Goal: Information Seeking & Learning: Learn about a topic

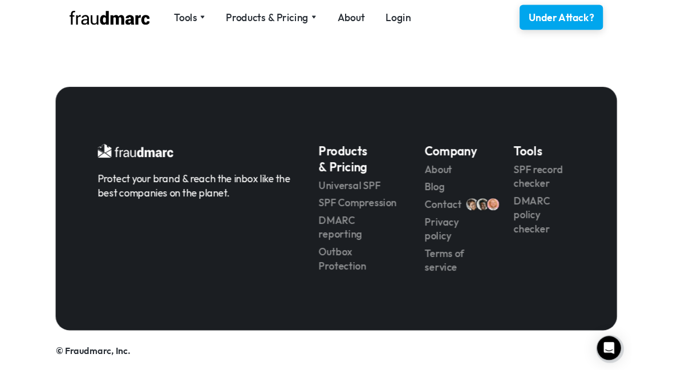
scroll to position [2260, 0]
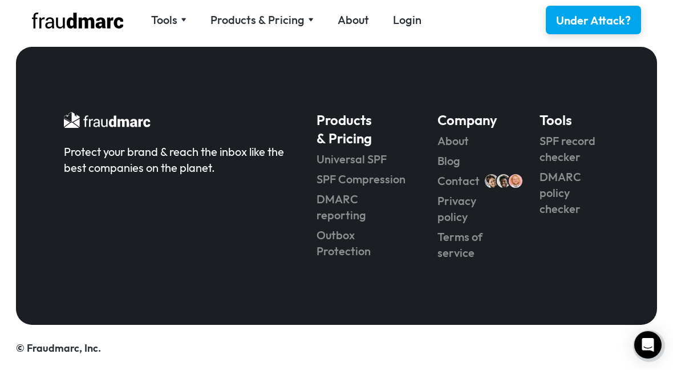
click at [477, 175] on link "Contact" at bounding box center [458, 181] width 42 height 16
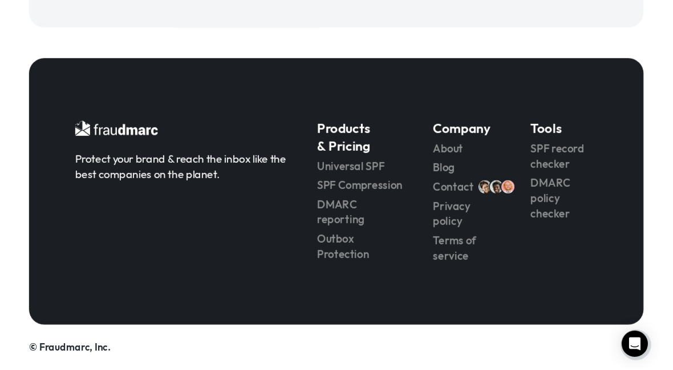
scroll to position [575, 0]
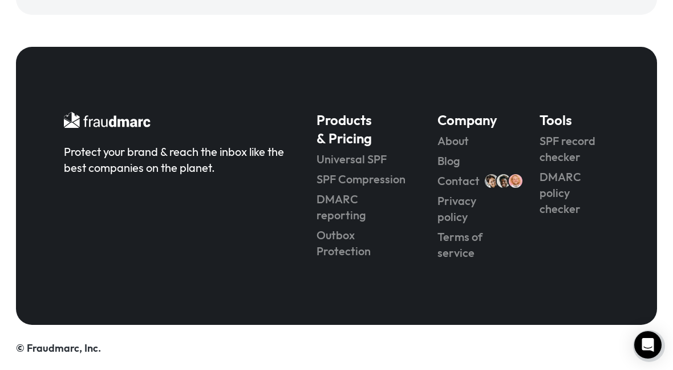
click at [459, 160] on link "Blog" at bounding box center [472, 161] width 70 height 16
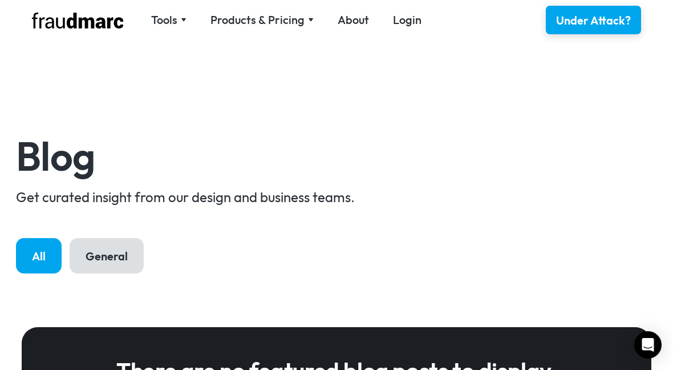
click at [46, 257] on div "All" at bounding box center [39, 256] width 14 height 16
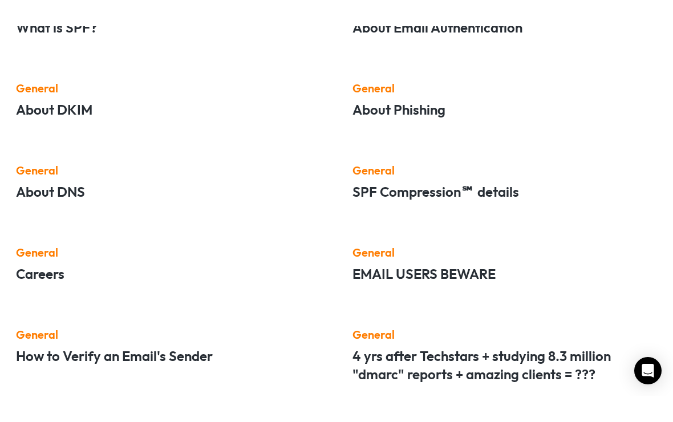
scroll to position [636, 0]
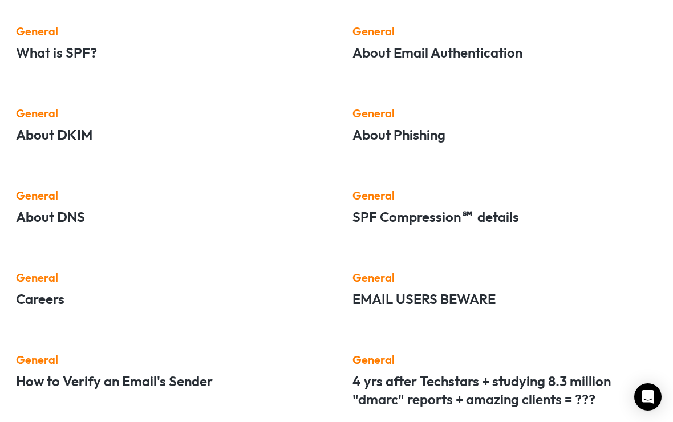
click at [506, 209] on h5 "SPF Compression℠ details" at bounding box center [504, 217] width 305 height 18
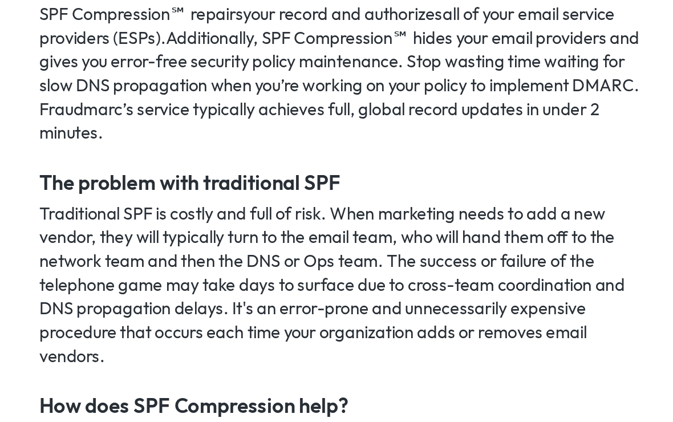
scroll to position [464, 0]
